Goal: Task Accomplishment & Management: Use online tool/utility

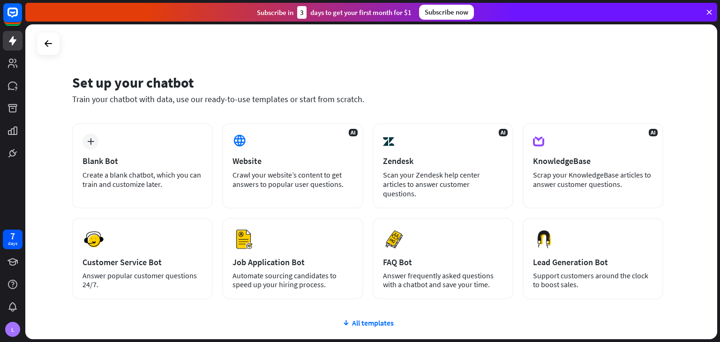
click at [100, 157] on div "Blank Bot" at bounding box center [143, 161] width 120 height 11
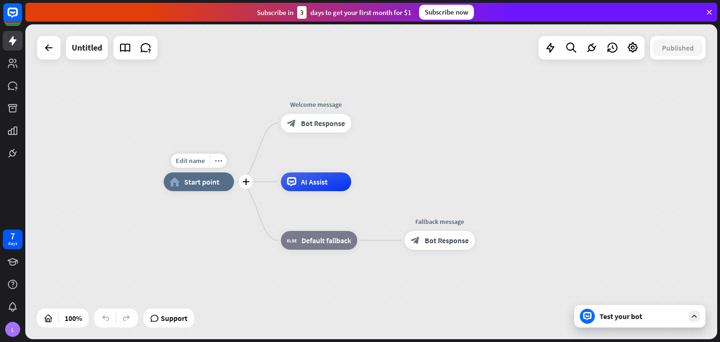
click at [212, 191] on div "Edit name more_horiz plus home_2 Start point" at bounding box center [199, 182] width 70 height 19
click at [206, 182] on span "Start point" at bounding box center [201, 181] width 35 height 9
click at [247, 188] on div "plus" at bounding box center [246, 182] width 14 height 14
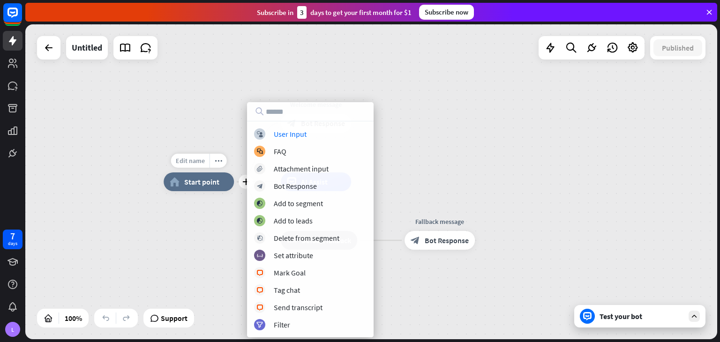
click at [198, 164] on span "Edit name" at bounding box center [190, 161] width 29 height 8
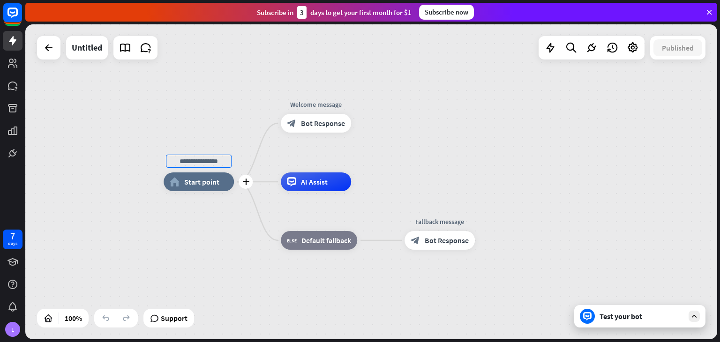
drag, startPoint x: 217, startPoint y: 164, endPoint x: 223, endPoint y: 189, distance: 26.2
click at [223, 189] on div "plus home_2 Start point" at bounding box center [199, 182] width 70 height 19
click at [223, 189] on div "home_2 Start point" at bounding box center [199, 182] width 70 height 19
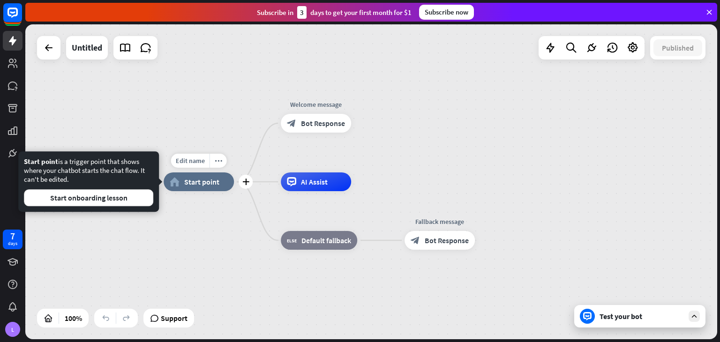
click at [223, 189] on div "home_2 Start point" at bounding box center [199, 182] width 70 height 19
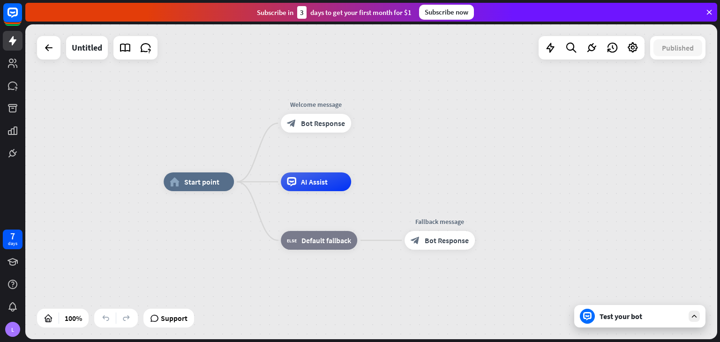
drag, startPoint x: 223, startPoint y: 189, endPoint x: 216, endPoint y: 148, distance: 41.5
click at [216, 148] on div "Edit name more_horiz home_2 Start point Welcome message block_bot_response Bot …" at bounding box center [371, 181] width 692 height 315
click at [219, 163] on icon "more_horiz" at bounding box center [219, 161] width 8 height 7
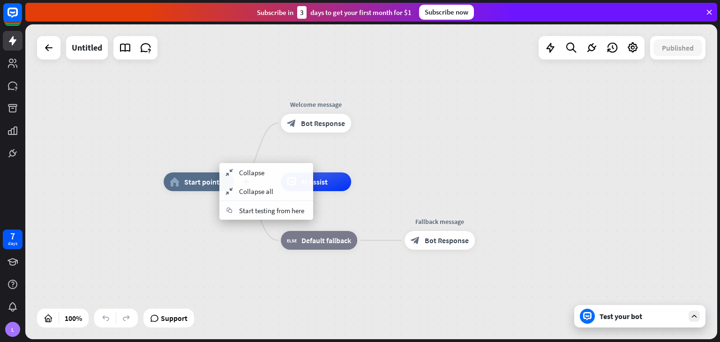
click at [197, 173] on div "plus home_2 Start point" at bounding box center [199, 182] width 70 height 19
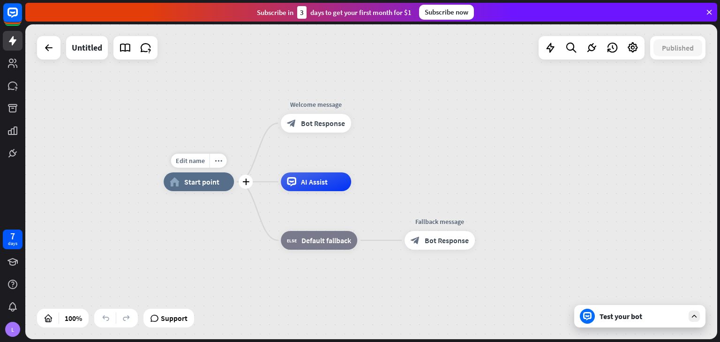
click at [193, 191] on div "Edit name more_horiz plus home_2 Start point" at bounding box center [199, 182] width 70 height 19
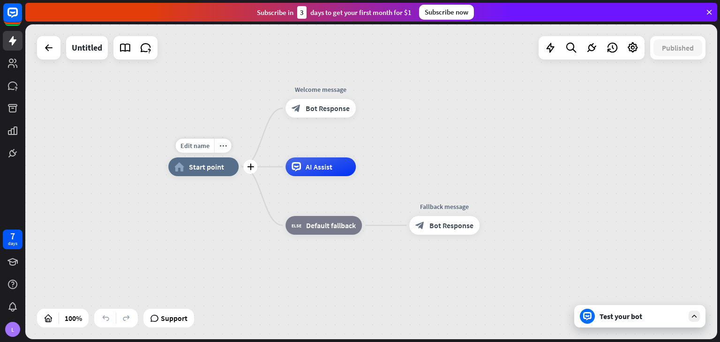
drag, startPoint x: 193, startPoint y: 194, endPoint x: 198, endPoint y: 179, distance: 15.3
click at [198, 176] on div "Edit name more_horiz plus home_2 Start point" at bounding box center [203, 167] width 70 height 19
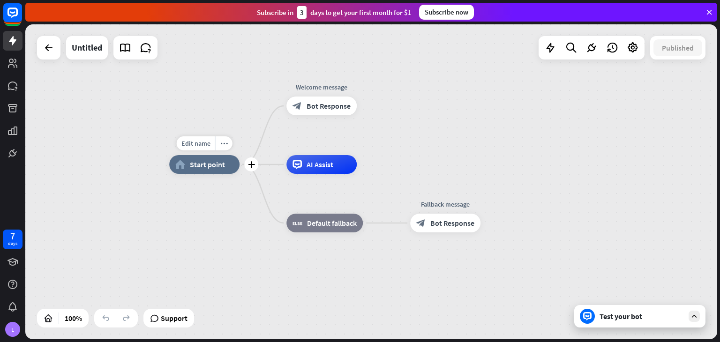
click at [199, 174] on div "Edit name more_horiz plus home_2 Start point" at bounding box center [204, 164] width 70 height 19
click at [199, 173] on div "Edit name more_horiz plus home_2 Start point" at bounding box center [204, 163] width 70 height 19
click at [196, 167] on span "Start point" at bounding box center [207, 163] width 35 height 9
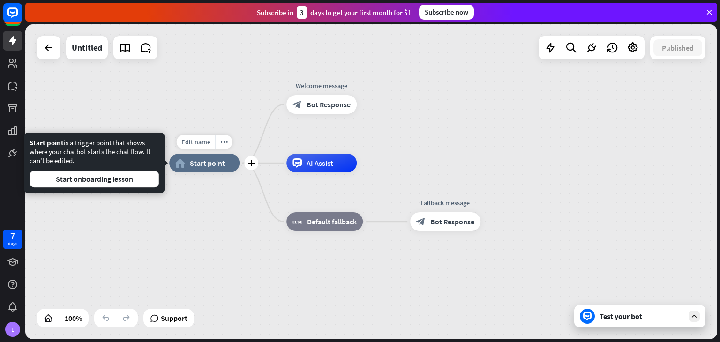
click at [196, 167] on span "Start point" at bounding box center [207, 163] width 35 height 9
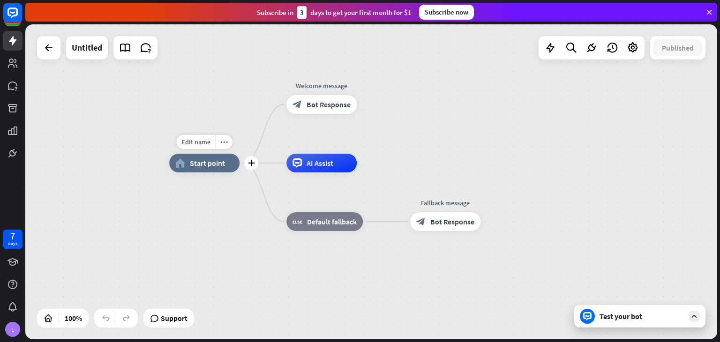
click at [196, 167] on span "Start point" at bounding box center [207, 163] width 35 height 9
click at [240, 165] on div "Edit name more_horiz plus home_2 Start point" at bounding box center [204, 163] width 70 height 19
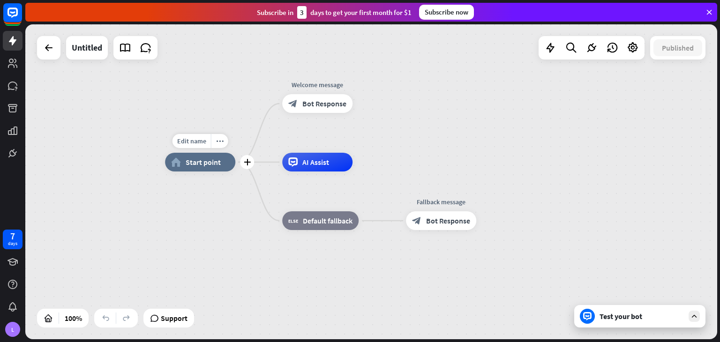
click at [235, 165] on div "Edit name more_horiz plus home_2 Start point" at bounding box center [200, 162] width 70 height 19
click at [353, 113] on div "Edit name more_horiz plus block_bot_response Bot Response" at bounding box center [317, 103] width 70 height 19
click at [365, 107] on div "plus" at bounding box center [364, 104] width 14 height 14
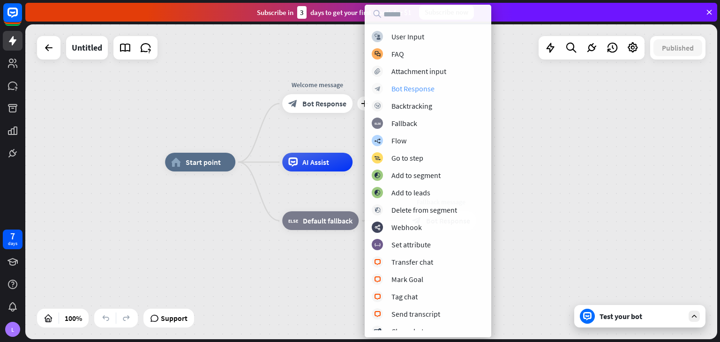
click at [412, 89] on div "Bot Response" at bounding box center [413, 88] width 43 height 9
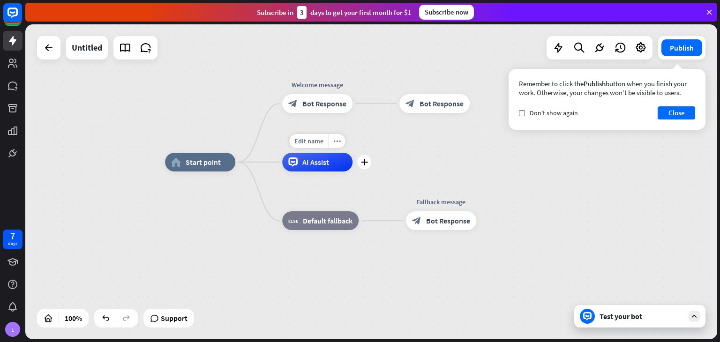
click at [334, 166] on div "AI Assist" at bounding box center [317, 162] width 70 height 19
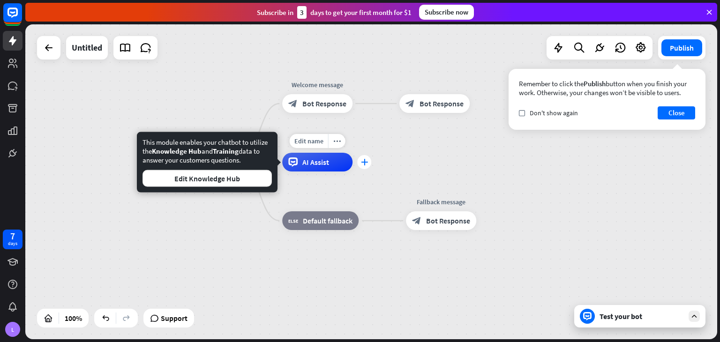
click at [363, 163] on icon "plus" at bounding box center [364, 162] width 7 height 7
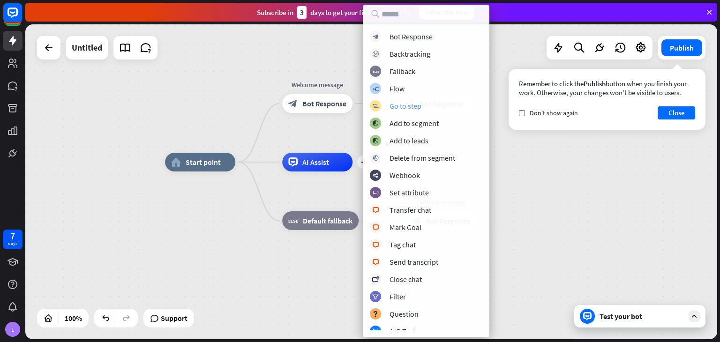
click at [404, 103] on div "Go to step" at bounding box center [406, 105] width 32 height 9
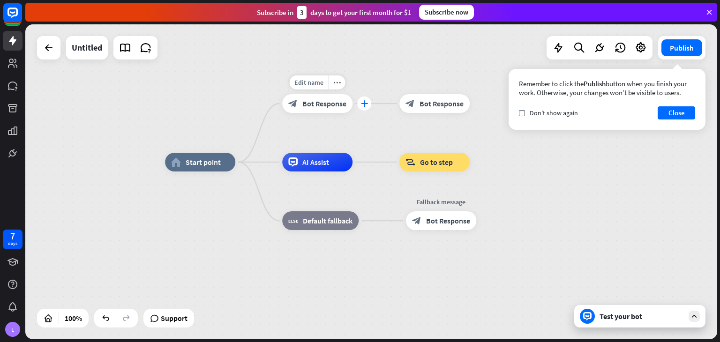
click at [367, 107] on div "plus" at bounding box center [364, 104] width 14 height 14
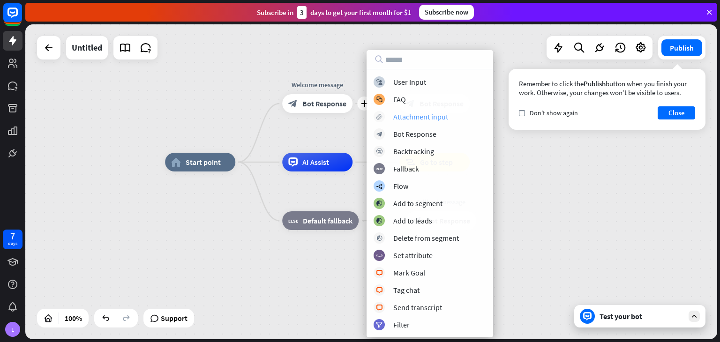
click at [415, 114] on div "Attachment input" at bounding box center [420, 116] width 55 height 9
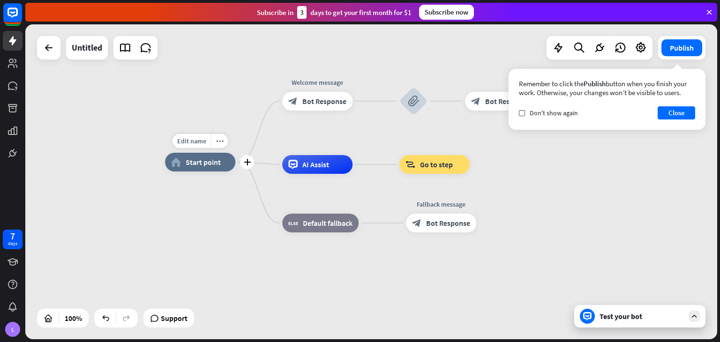
click at [195, 153] on div "Edit name more_horiz plus home_2 Start point" at bounding box center [200, 162] width 70 height 19
click at [195, 146] on div "Edit name" at bounding box center [192, 141] width 38 height 14
type input "*"
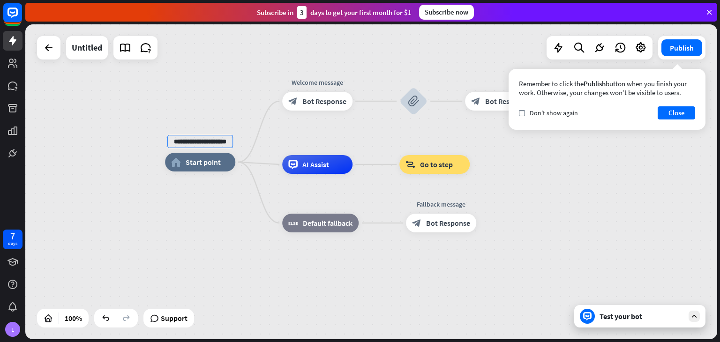
type input "**********"
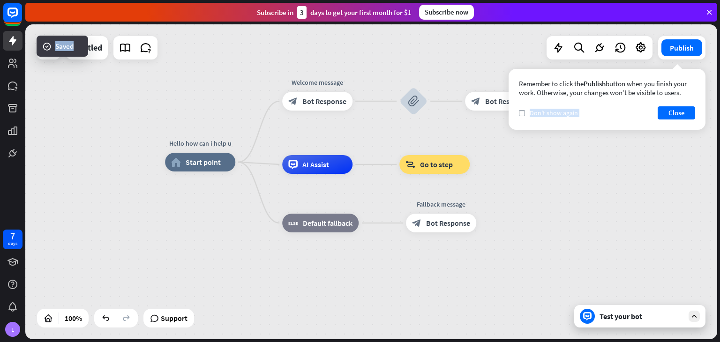
drag, startPoint x: 517, startPoint y: 115, endPoint x: 526, endPoint y: 113, distance: 9.2
click at [526, 113] on div "Remember to click the Publish button when you finish your work. Otherwise, your…" at bounding box center [607, 99] width 197 height 61
click at [526, 113] on div "check Don't show again" at bounding box center [548, 113] width 59 height 8
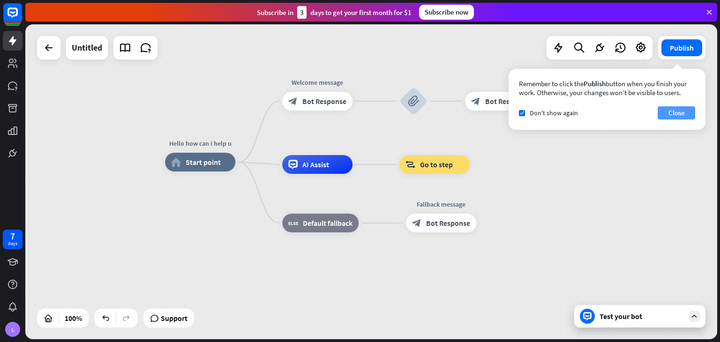
drag, startPoint x: 524, startPoint y: 113, endPoint x: 680, endPoint y: 108, distance: 155.3
click at [680, 108] on div "check Don't show again Close" at bounding box center [607, 112] width 176 height 13
click at [680, 108] on button "Close" at bounding box center [677, 112] width 38 height 13
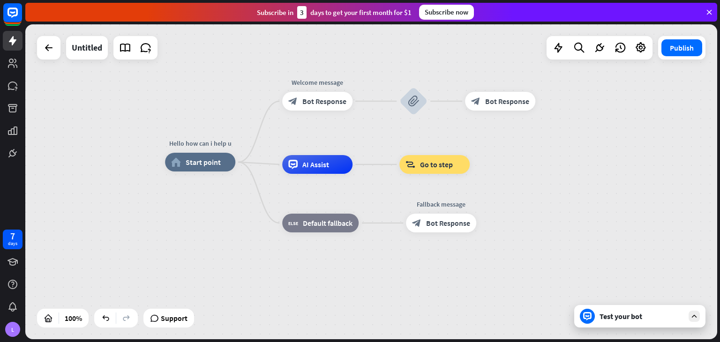
click at [647, 310] on div "Test your bot" at bounding box center [639, 316] width 131 height 23
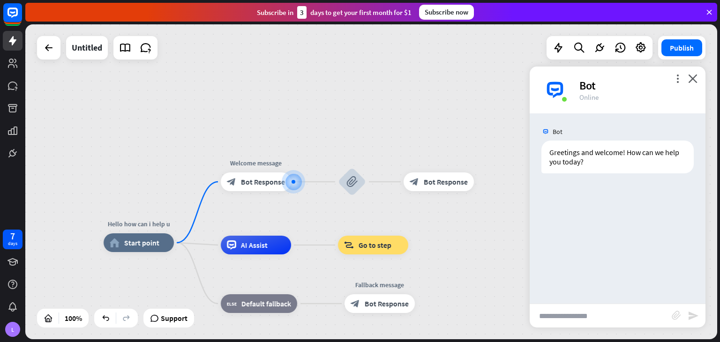
click at [626, 321] on input "text" at bounding box center [601, 315] width 142 height 23
click at [618, 320] on input "text" at bounding box center [601, 315] width 142 height 23
type input "**********"
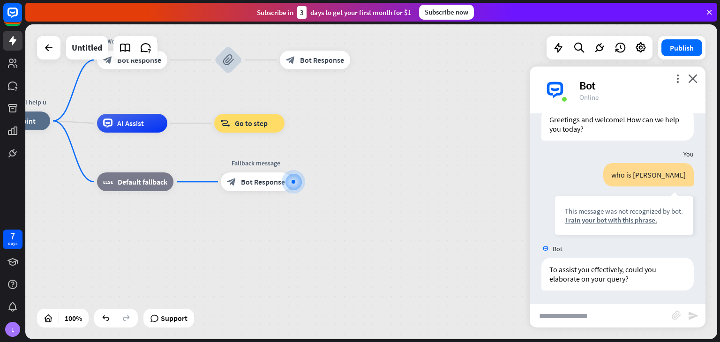
scroll to position [34, 0]
click at [341, 168] on div "Hello how can i help u home_2 Start point Welcome message block_bot_response Bo…" at bounding box center [326, 278] width 692 height 315
click at [296, 186] on div "plus" at bounding box center [303, 182] width 14 height 14
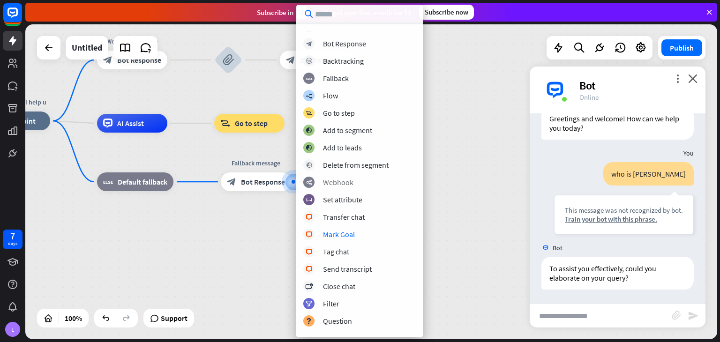
scroll to position [47, 0]
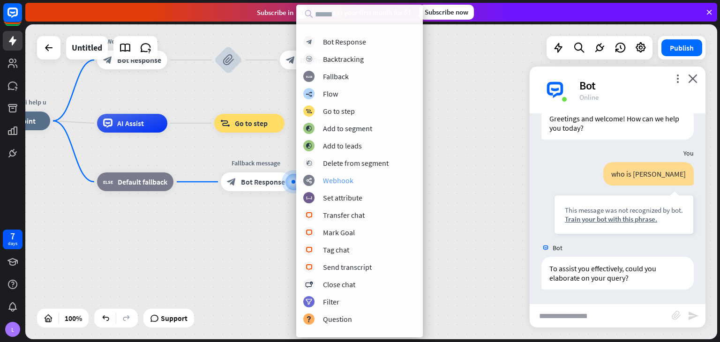
click at [340, 180] on div "Webhook" at bounding box center [338, 180] width 30 height 9
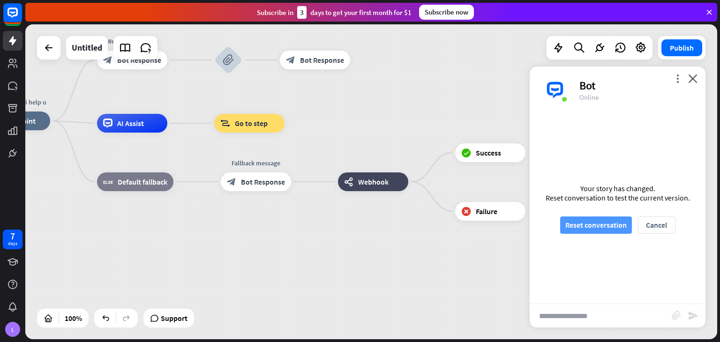
click at [591, 225] on button "Reset conversation" at bounding box center [596, 225] width 72 height 17
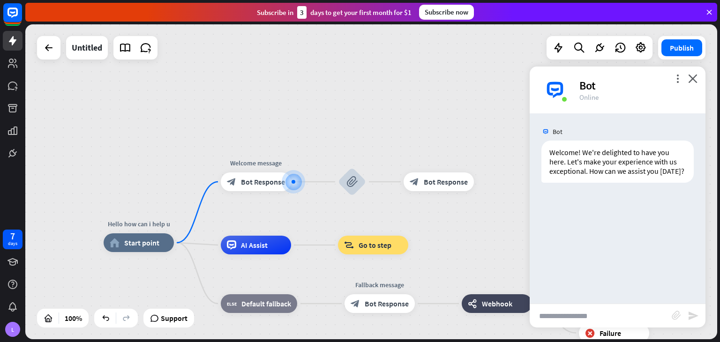
click at [558, 318] on input "text" at bounding box center [601, 315] width 142 height 23
type input "**"
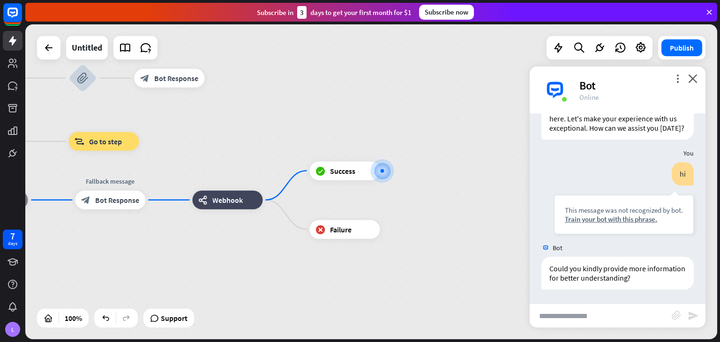
scroll to position [53, 0]
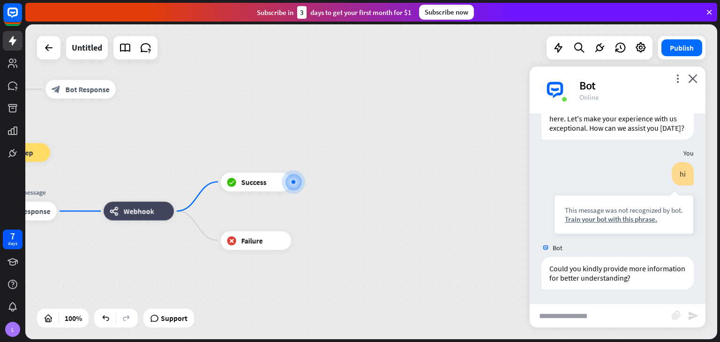
click at [558, 318] on input "text" at bounding box center [601, 315] width 142 height 23
type input "**********"
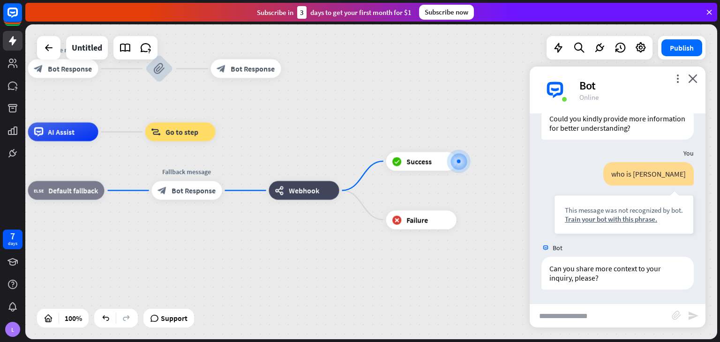
scroll to position [202, 0]
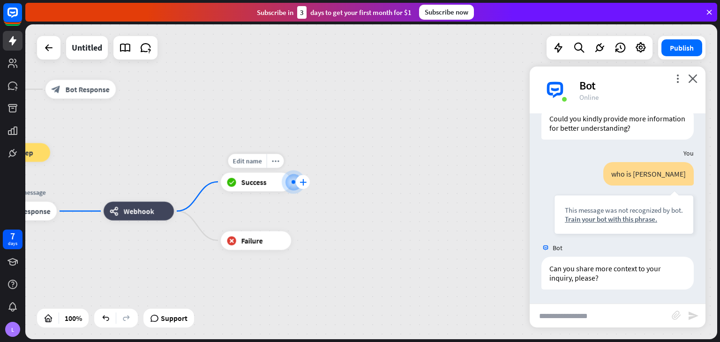
click at [299, 179] on div "plus" at bounding box center [303, 182] width 14 height 14
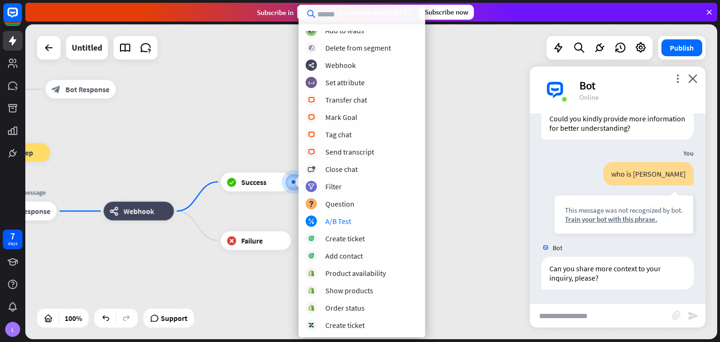
scroll to position [0, 0]
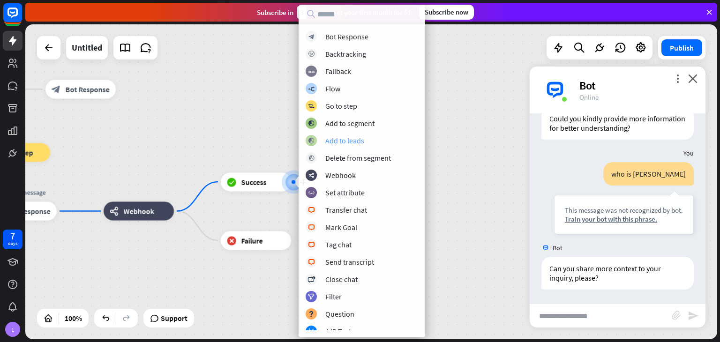
click at [378, 139] on div "block_add_to_segment Add to leads" at bounding box center [362, 140] width 113 height 11
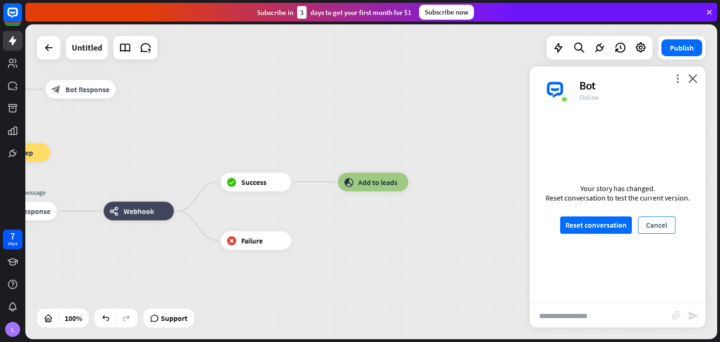
click at [650, 225] on button "Cancel" at bounding box center [657, 225] width 38 height 17
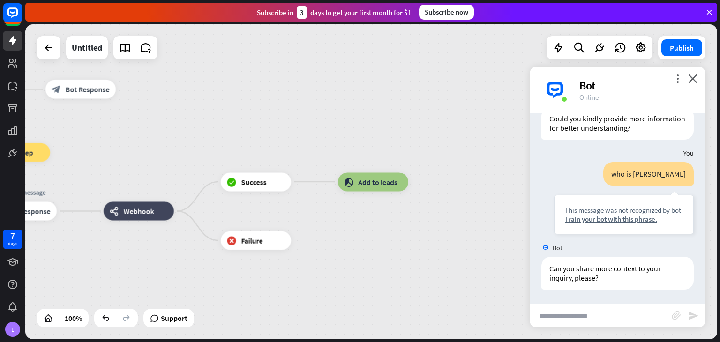
click at [634, 327] on div "Hello how can i help u home_2 Start point Welcome message block_bot_response Bo…" at bounding box center [371, 181] width 692 height 315
click at [609, 324] on input "text" at bounding box center [601, 315] width 142 height 23
type input "***"
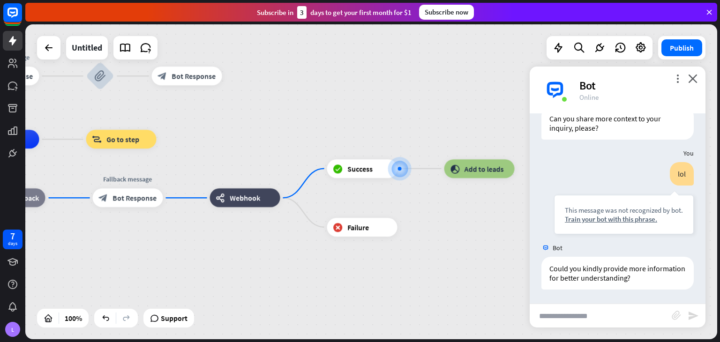
scroll to position [352, 0]
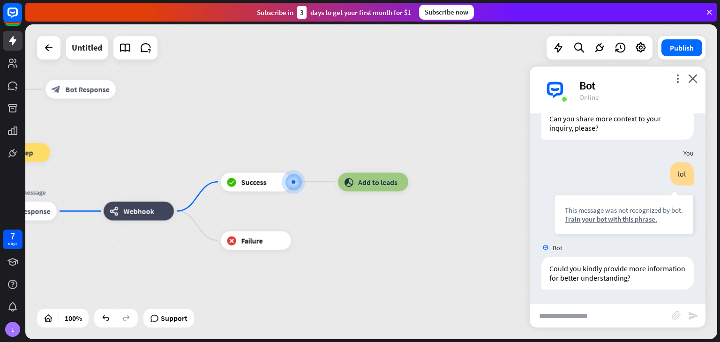
click at [711, 13] on icon at bounding box center [709, 12] width 8 height 8
